Goal: Task Accomplishment & Management: Use online tool/utility

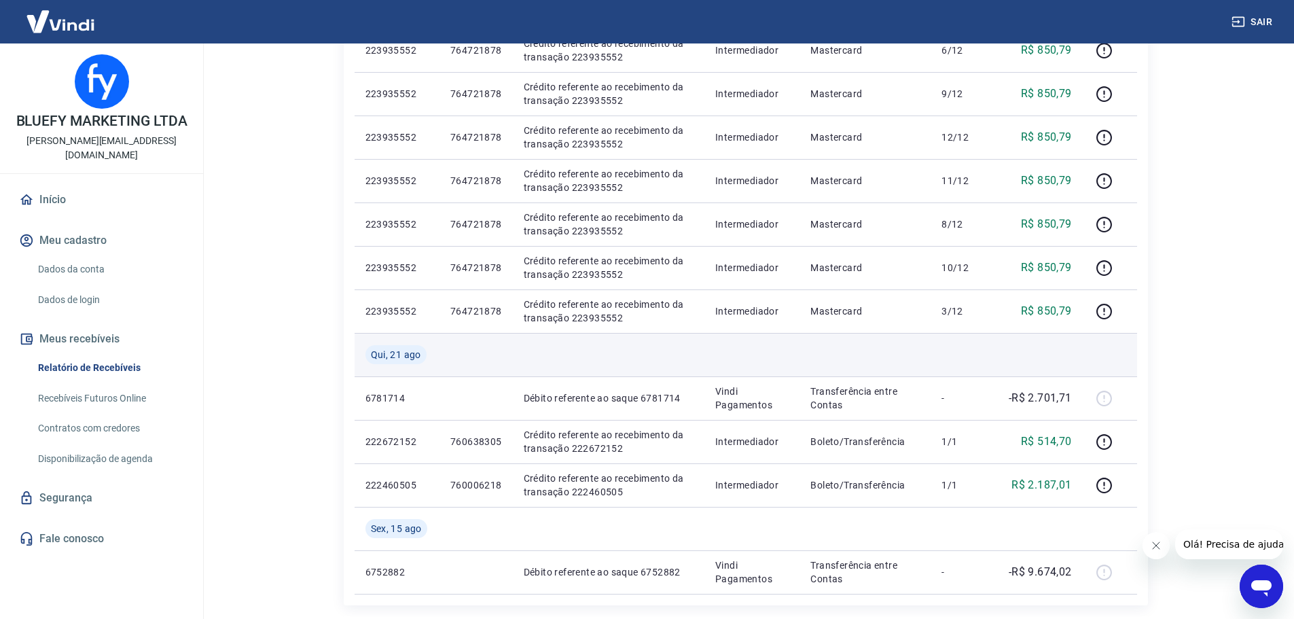
scroll to position [679, 0]
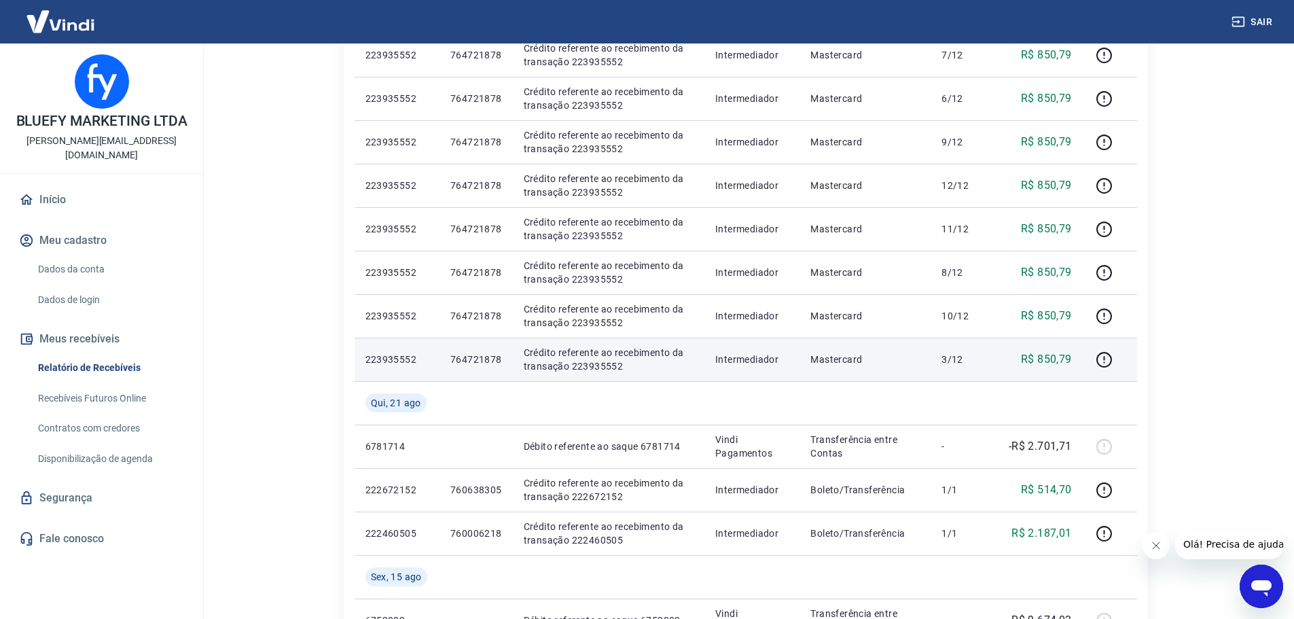
click at [389, 361] on p "223935552" at bounding box center [397, 360] width 63 height 14
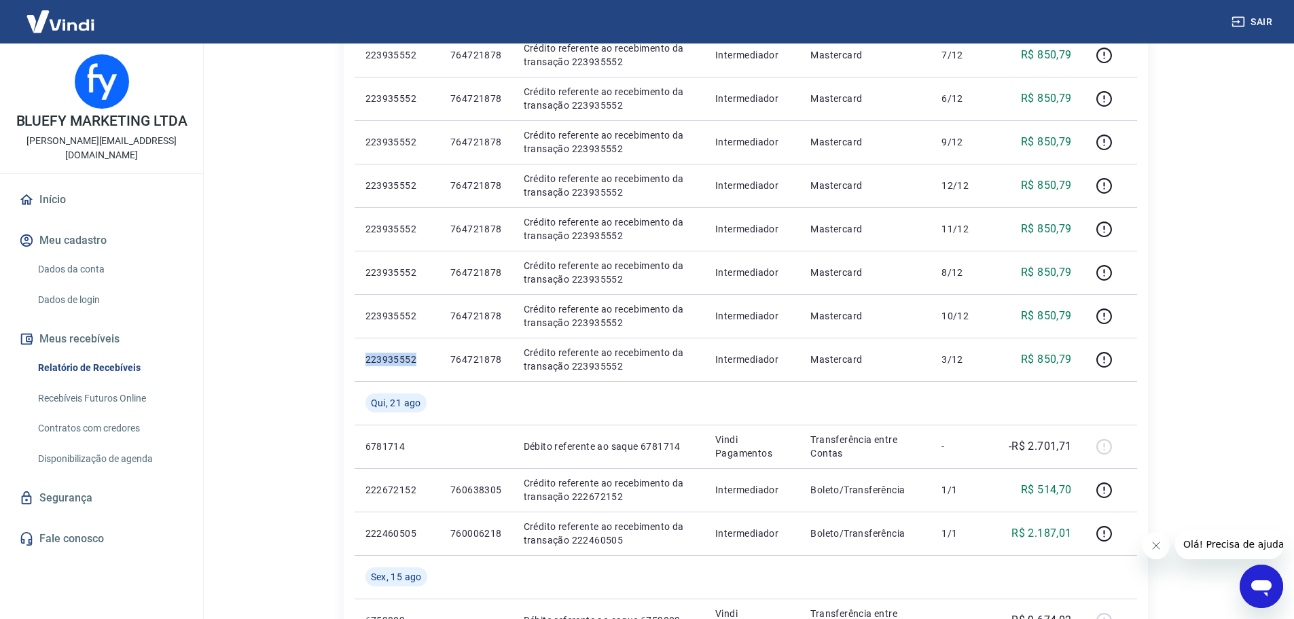
copy p "223935552"
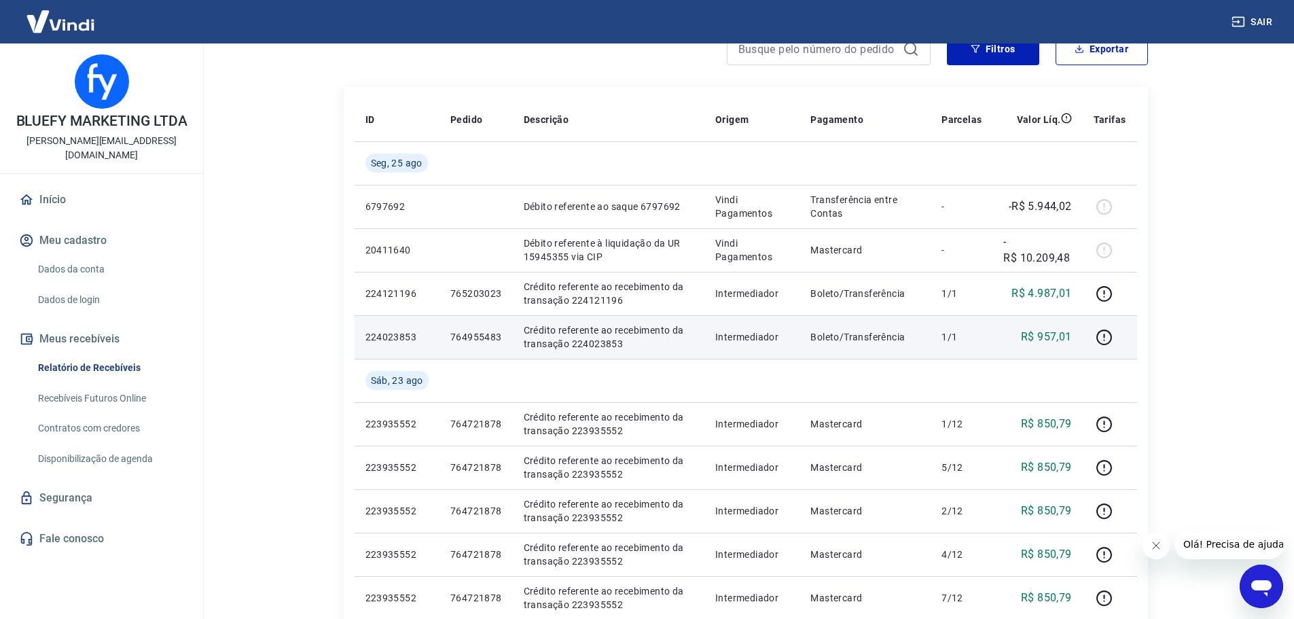
scroll to position [136, 0]
click at [389, 336] on p "224023853" at bounding box center [397, 338] width 63 height 14
copy p "224023853"
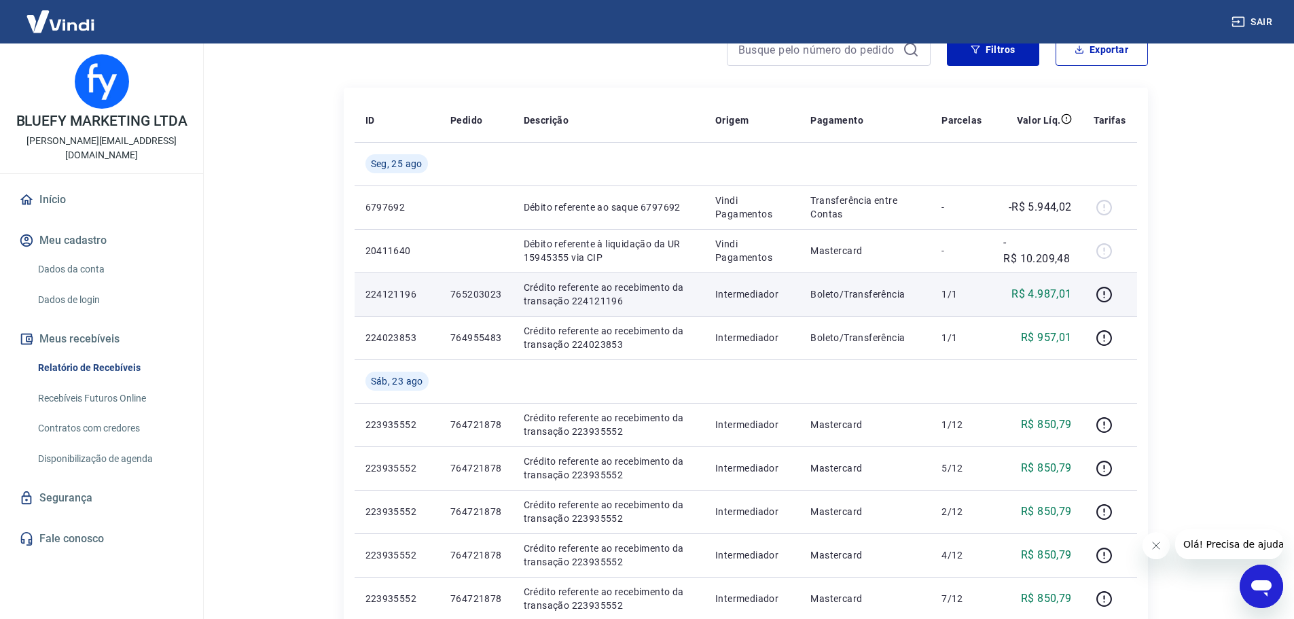
click at [397, 294] on p "224121196" at bounding box center [397, 294] width 63 height 14
copy p "224121196"
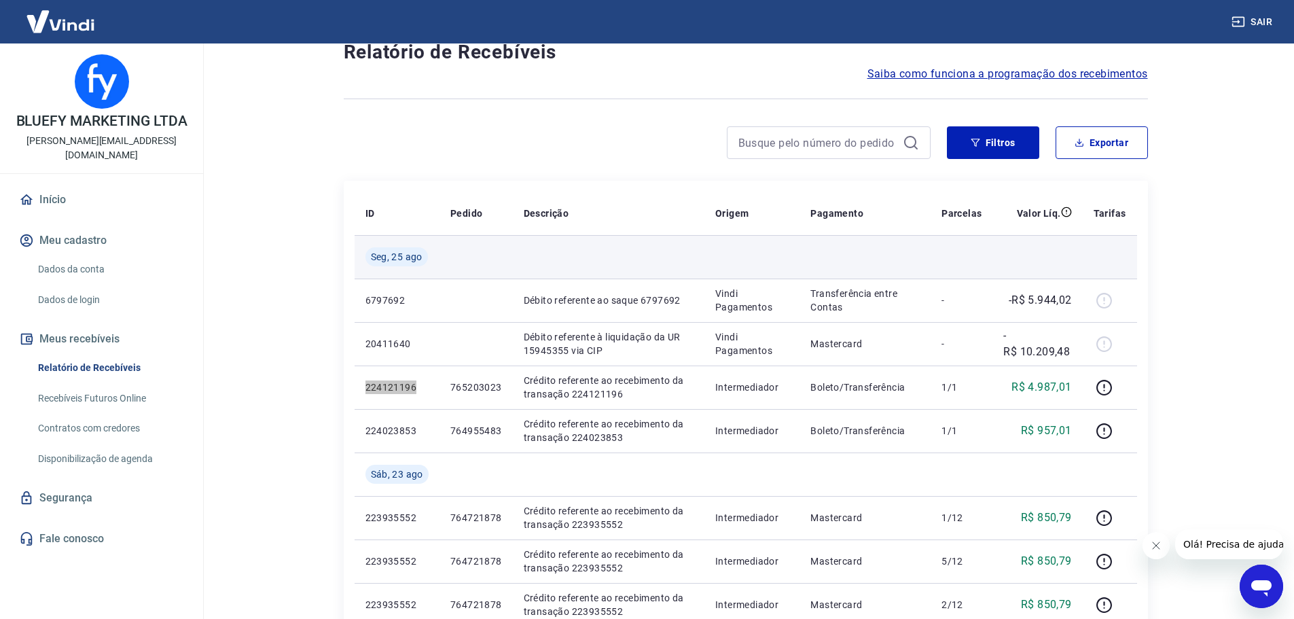
scroll to position [0, 0]
